Goal: Task Accomplishment & Management: Complete application form

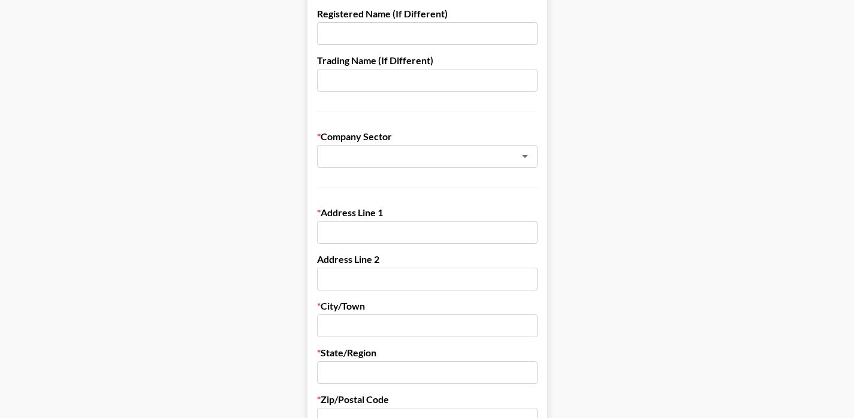
scroll to position [238, 0]
click at [480, 159] on input "text" at bounding box center [411, 157] width 174 height 14
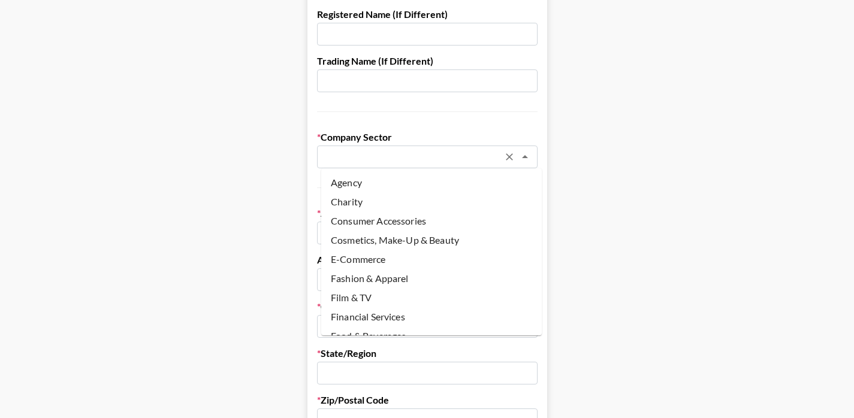
click at [369, 186] on li "Agency" at bounding box center [431, 182] width 220 height 19
type input "Agency"
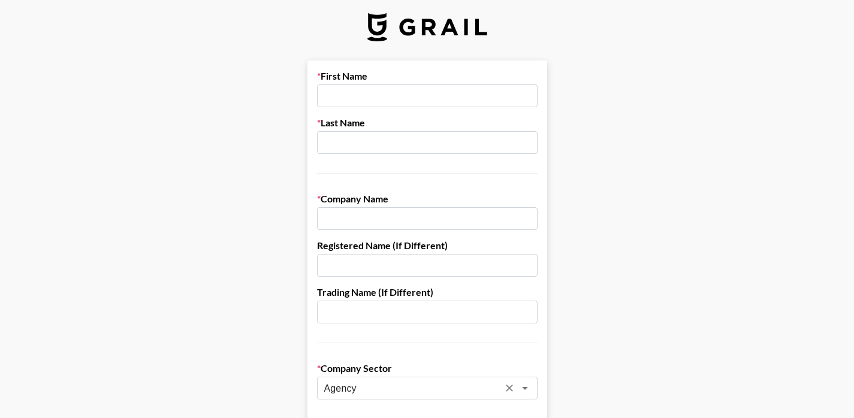
scroll to position [0, 0]
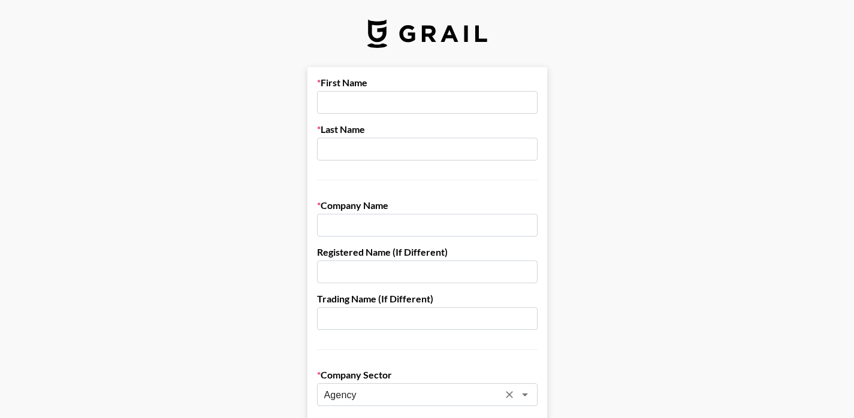
click at [419, 94] on input "text" at bounding box center [427, 102] width 220 height 23
type input "[PERSON_NAME]"
click at [371, 222] on input "text" at bounding box center [427, 225] width 220 height 23
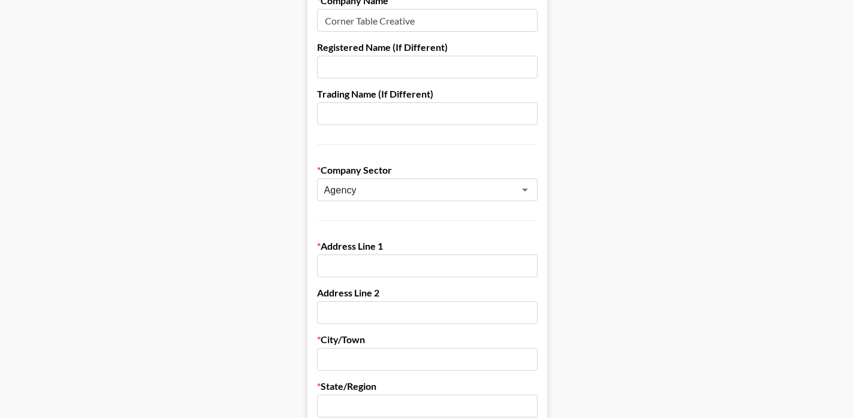
scroll to position [211, 0]
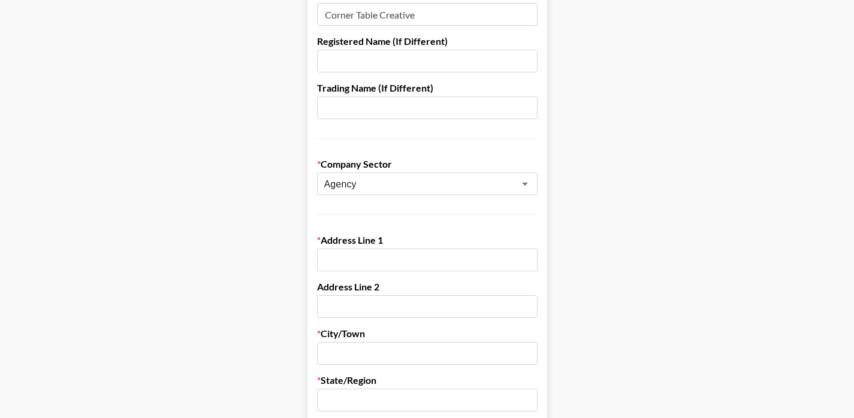
type input "Corner Table Creative"
click at [402, 270] on input "text" at bounding box center [427, 260] width 220 height 23
type input "[STREET_ADDRESS]"
click at [397, 348] on input "text" at bounding box center [427, 353] width 220 height 23
type input "[US_STATE]"
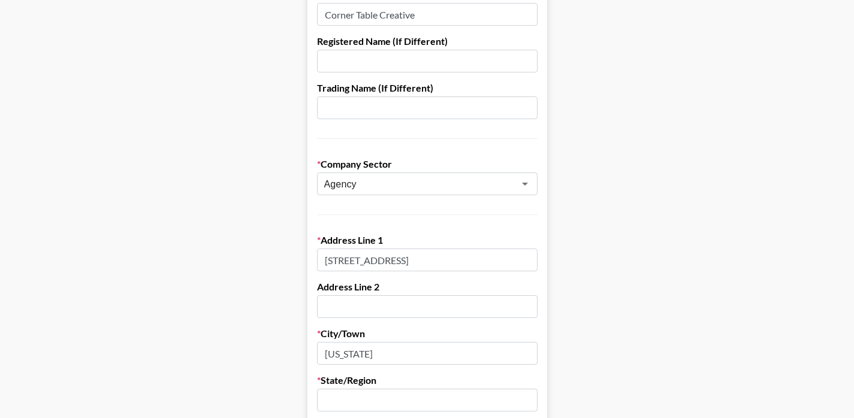
click at [391, 409] on input "text" at bounding box center [427, 400] width 220 height 23
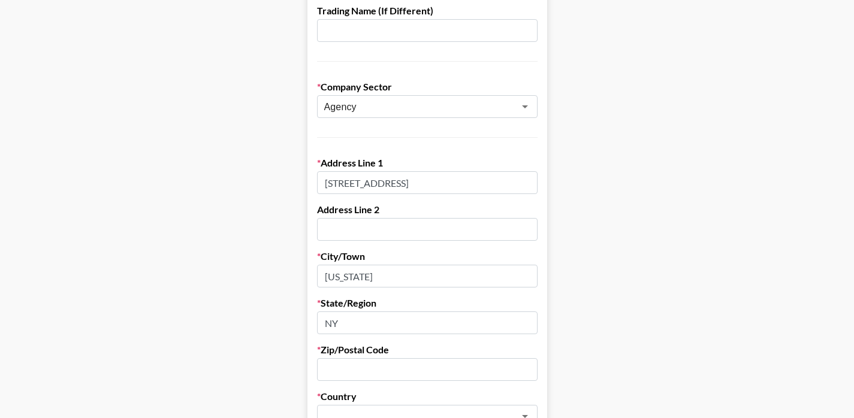
scroll to position [292, 0]
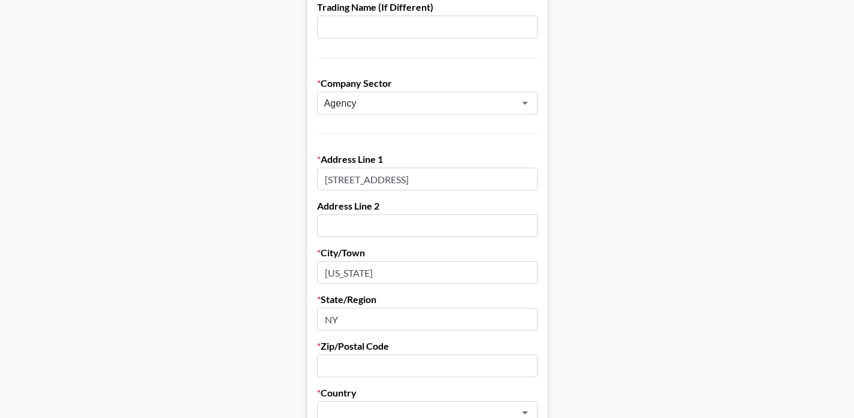
type input "NY"
click at [424, 363] on input "text" at bounding box center [427, 366] width 220 height 23
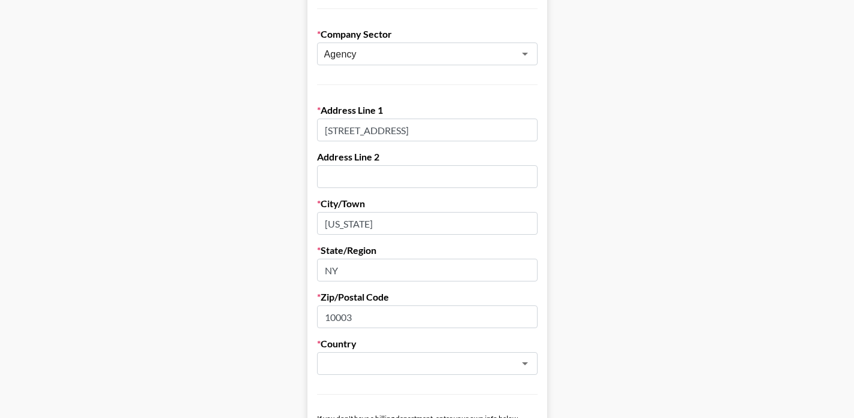
type input "10003"
click at [386, 336] on form "First Name [PERSON_NAME] Last Name [PERSON_NAME] Company Name Corner Table Crea…" at bounding box center [427, 243] width 240 height 1035
click at [391, 359] on input "text" at bounding box center [411, 363] width 174 height 14
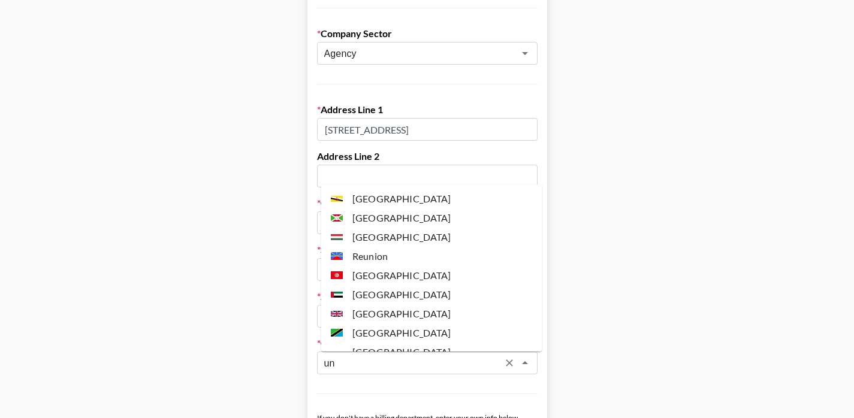
click at [387, 349] on li "[GEOGRAPHIC_DATA]" at bounding box center [431, 352] width 220 height 19
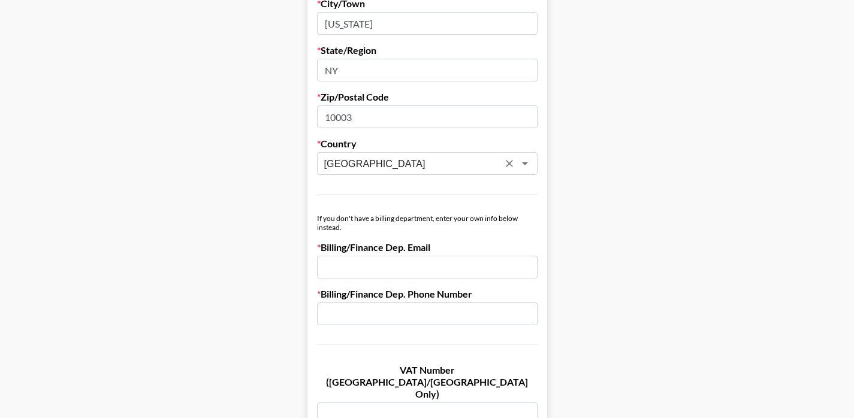
scroll to position [542, 0]
type input "[GEOGRAPHIC_DATA]"
click at [379, 265] on input "email" at bounding box center [427, 266] width 220 height 23
click at [380, 312] on input "text" at bounding box center [427, 312] width 220 height 23
type input "9143933048"
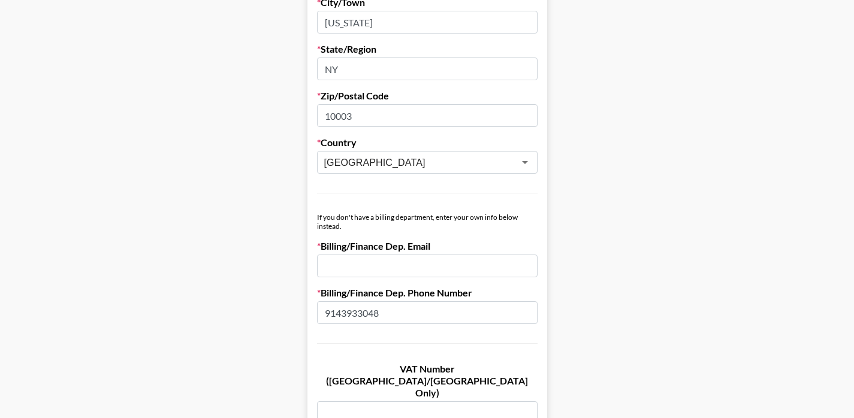
click at [363, 271] on input "email" at bounding box center [427, 266] width 220 height 23
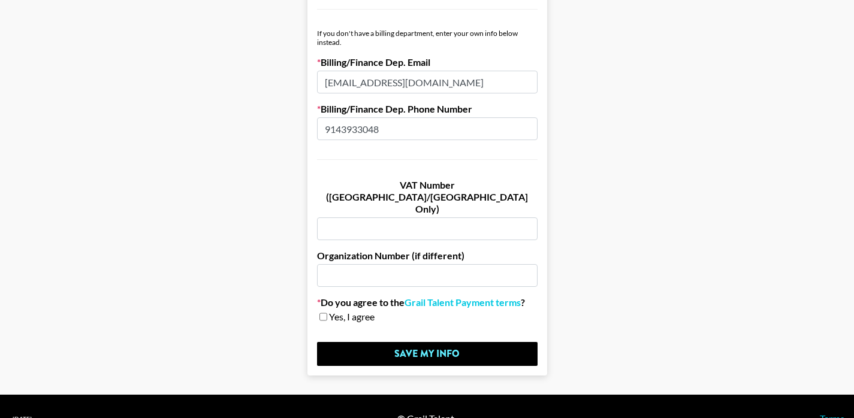
type input "[EMAIL_ADDRESS][DOMAIN_NAME]"
click at [327, 313] on input "checkbox" at bounding box center [323, 317] width 8 height 8
checkbox input "true"
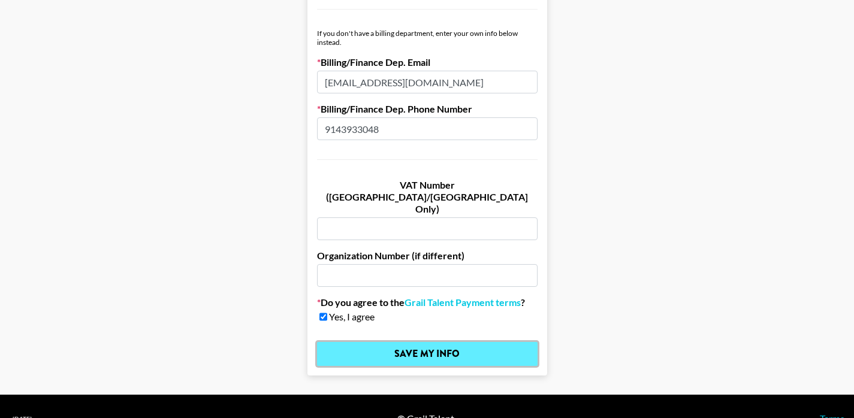
click at [402, 342] on input "Save My Info" at bounding box center [427, 354] width 220 height 24
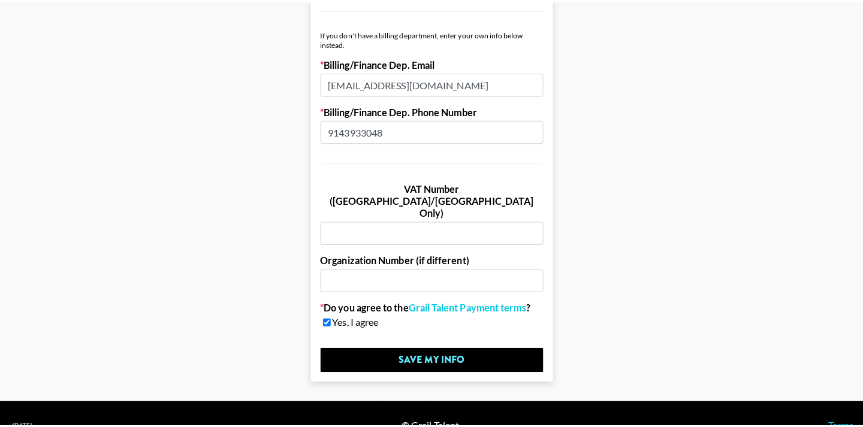
scroll to position [0, 0]
